Goal: Information Seeking & Learning: Find specific page/section

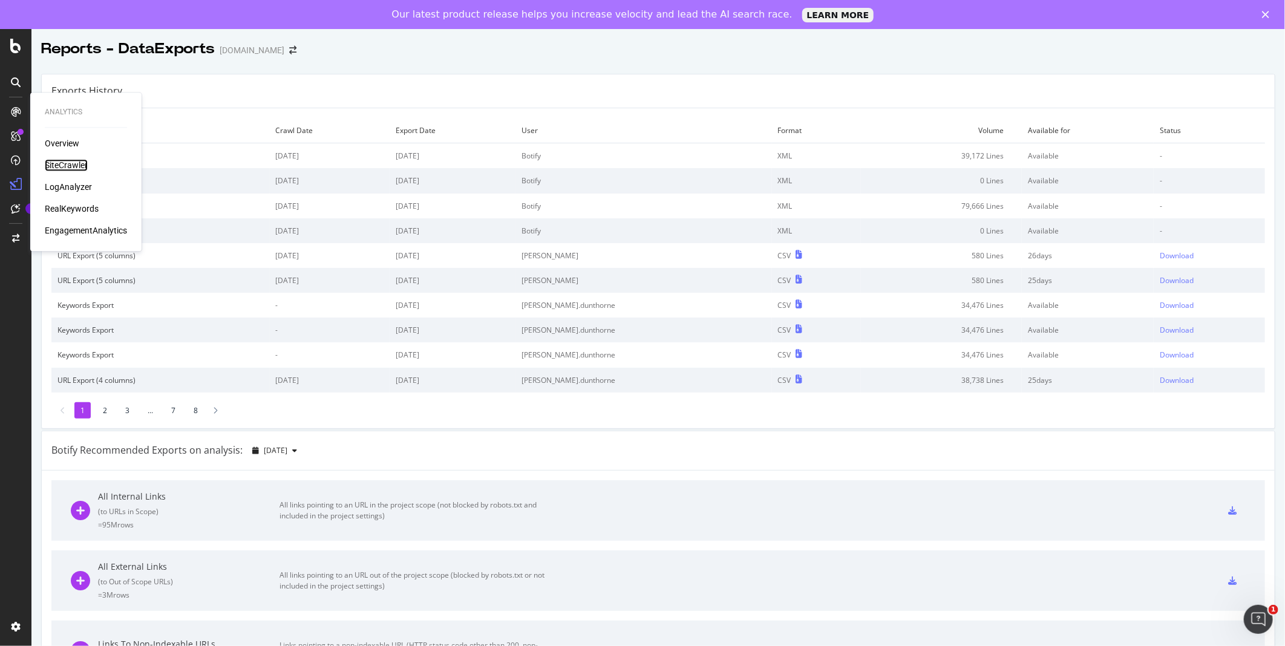
click at [62, 162] on div "SiteCrawler" at bounding box center [66, 165] width 43 height 12
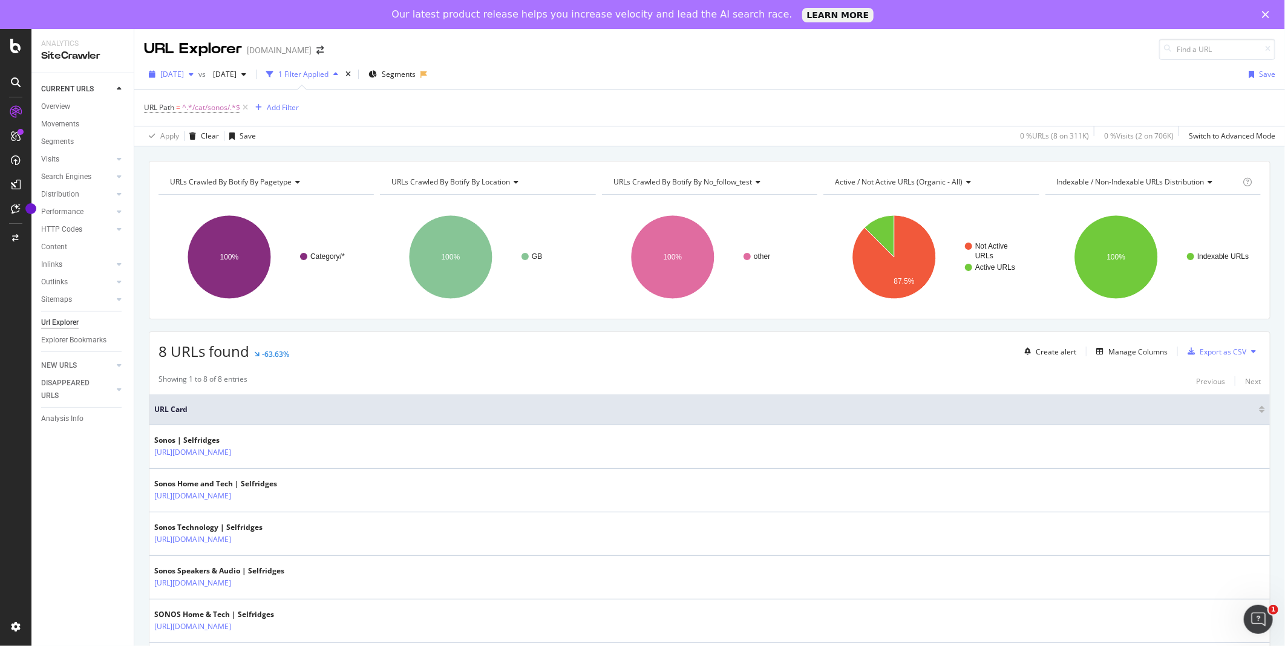
click at [199, 77] on div "button" at bounding box center [191, 74] width 15 height 7
click at [208, 180] on div "2023 Aug. 28th" at bounding box center [194, 185] width 65 height 11
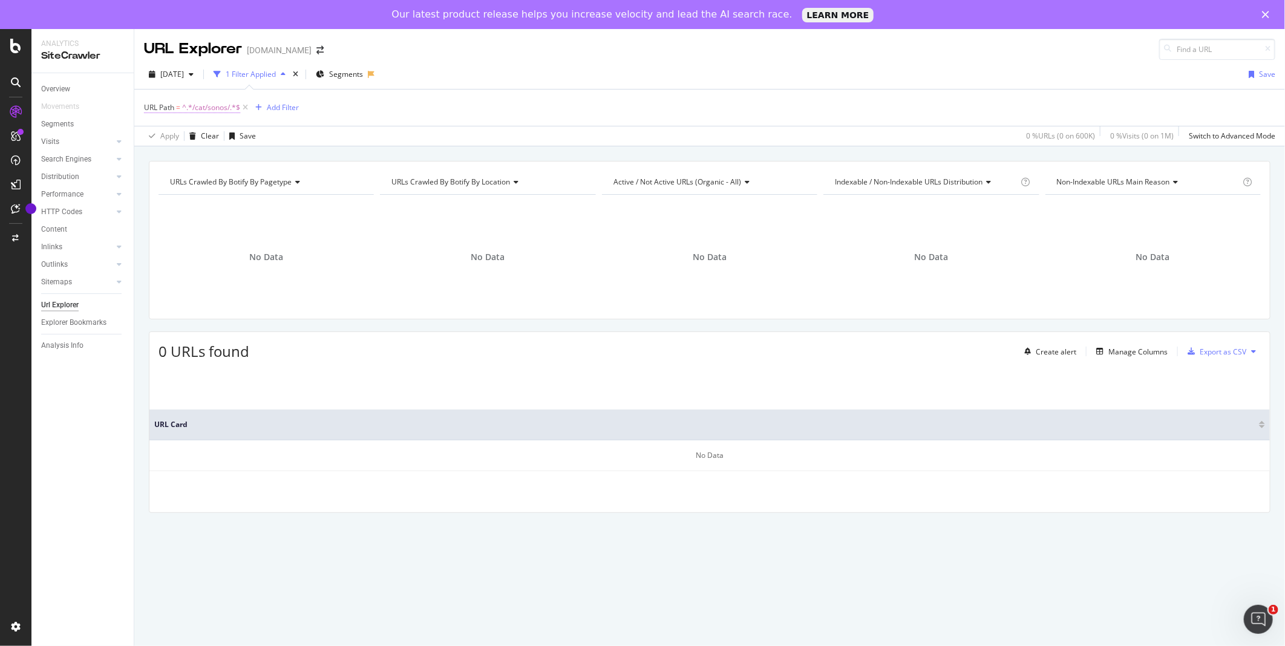
click at [220, 105] on span "^.*/cat/sonos/.*$" at bounding box center [211, 107] width 58 height 17
paste input "/product/chanel-ultra-18k-white-gold-white-ceramic-and-diamond-bracelet_772-101…"
type input "/product/chanel-ultra-18k-white-gold-white-ceramic-and-diamond-bracelet_772-101…"
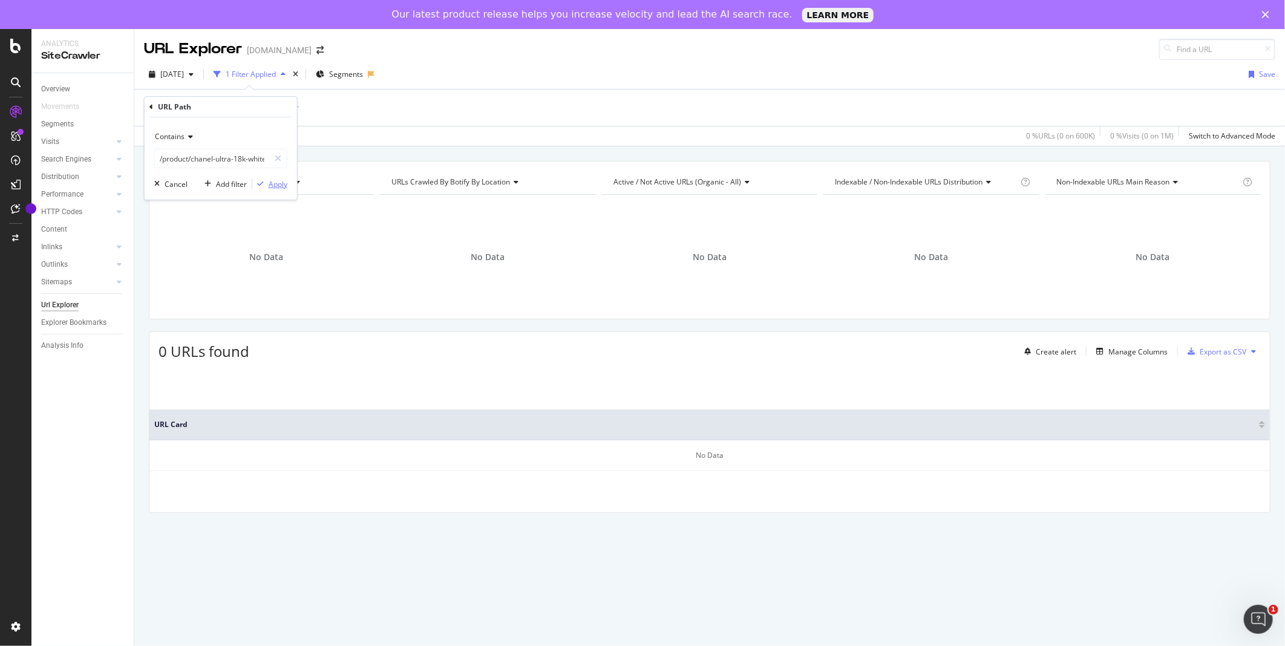
click at [261, 184] on icon "button" at bounding box center [260, 183] width 7 height 7
click at [457, 111] on span "^.*/product/chanel-ultra-18k-white-gold-white-ceramic-and-diamond-bracelet_772-…" at bounding box center [349, 107] width 335 height 17
click at [391, 132] on div "Apply Clear Save 0 % URLs ( 0 on 600K ) 0 % Visits ( 0 on 1M ) Switch to Advanc…" at bounding box center [709, 136] width 1151 height 20
click at [445, 110] on span "^.*/product/chanel-ultra-18k-white-gold-white-ceramic-and-diamond-bracelet_772-…" at bounding box center [349, 107] width 335 height 17
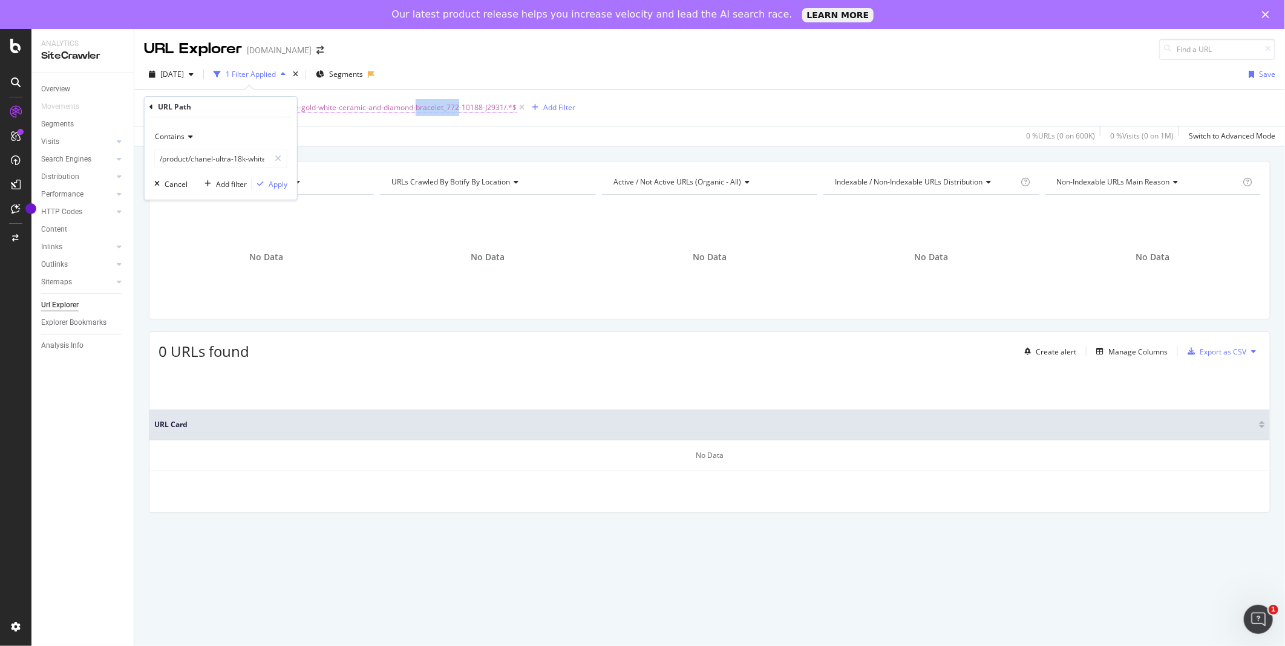
click at [448, 110] on span "^.*/product/chanel-ultra-18k-white-gold-white-ceramic-and-diamond-bracelet_772-…" at bounding box center [349, 107] width 335 height 17
click at [407, 110] on span "^.*/product/chanel-ultra-18k-white-gold-white-ceramic-and-diamond-bracelet_772-…" at bounding box center [349, 107] width 335 height 17
click at [248, 156] on input "/product/chanel-ultra-18k-white-gold-white-ceramic-and-diamond-bracelet_772-101…" at bounding box center [212, 158] width 114 height 19
drag, startPoint x: 206, startPoint y: 162, endPoint x: 82, endPoint y: 153, distance: 125.0
click at [82, 153] on body "Analytics SiteCrawler Overview Movements Segments Visits Analysis Orphan URLs S…" at bounding box center [642, 337] width 1285 height 617
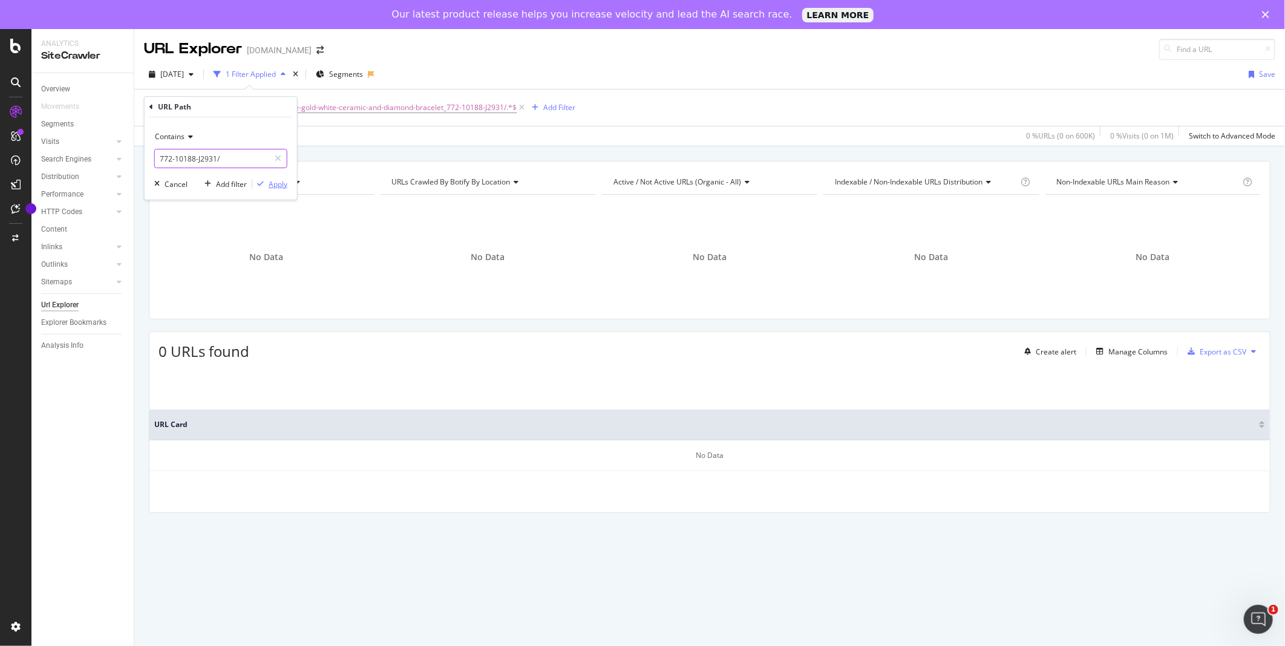
type input "772-10188-J2931/"
click at [269, 189] on div "Apply" at bounding box center [278, 184] width 19 height 10
